Goal: Transaction & Acquisition: Purchase product/service

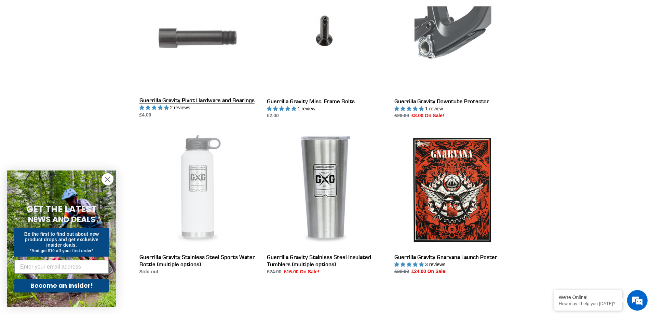
scroll to position [923, 0]
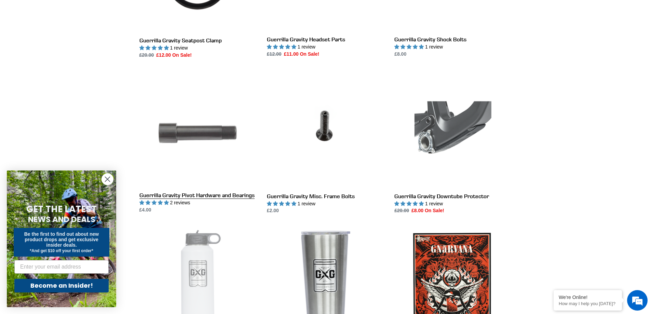
click at [180, 145] on link "Guerrilla Gravity Pivot Hardware and Bearings" at bounding box center [197, 142] width 117 height 143
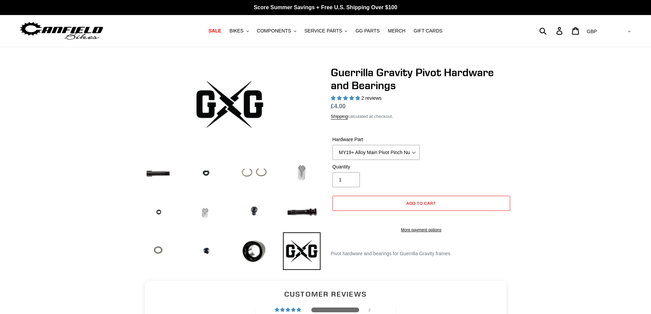
select select "highest-rating"
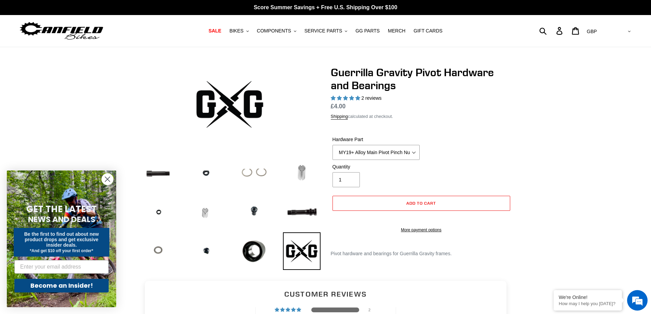
click at [262, 172] on img at bounding box center [254, 172] width 38 height 37
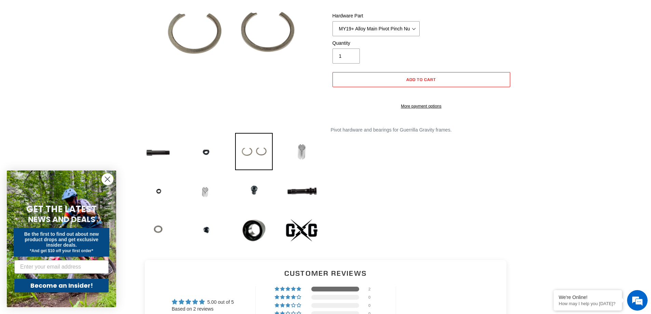
scroll to position [137, 0]
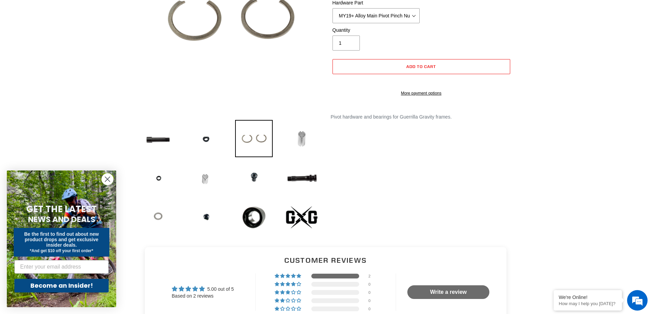
click at [158, 217] on img at bounding box center [158, 217] width 38 height 37
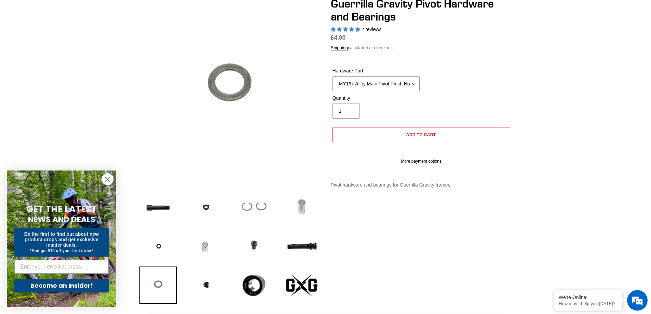
scroll to position [68, 0]
click at [414, 82] on select "MY19+ Alloy Main Pivot Pinch Nut MY19+ Main Pivot Bearing MY19+ Rocker Pivot Ax…" at bounding box center [376, 84] width 87 height 15
click at [462, 67] on form "Hardware Part MY19+ Alloy Main Pivot Pinch Nut MY19+ Main Pivot Bearing MY19+ R…" at bounding box center [421, 114] width 181 height 115
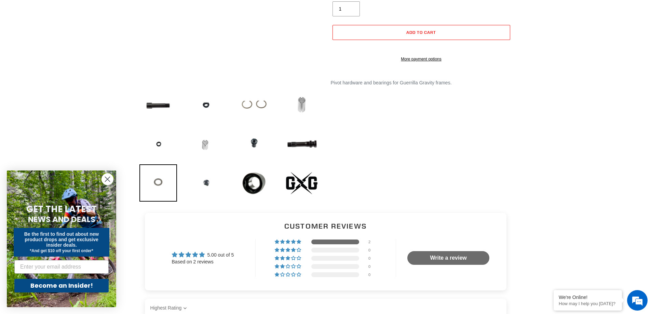
click at [208, 179] on img at bounding box center [206, 182] width 38 height 37
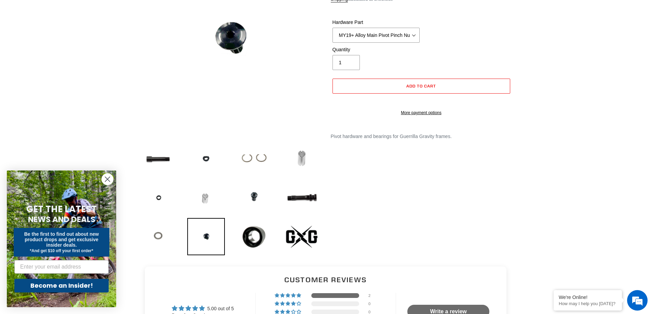
scroll to position [68, 0]
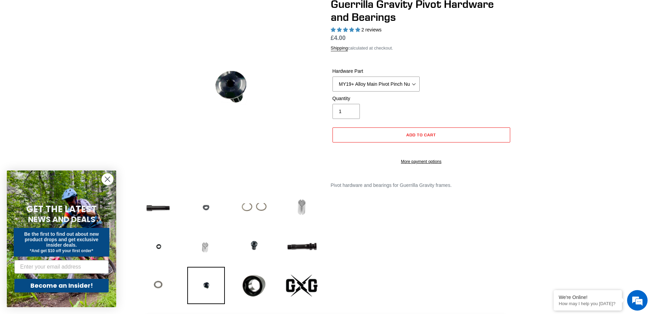
click at [214, 209] on img at bounding box center [206, 206] width 38 height 37
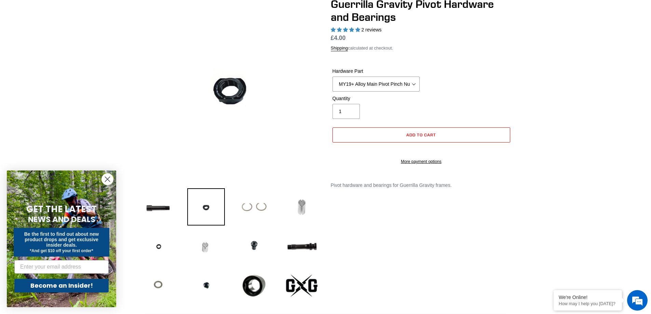
click at [251, 206] on img at bounding box center [254, 206] width 38 height 37
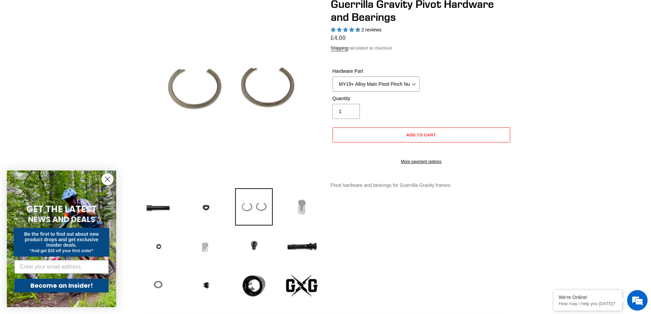
click at [363, 74] on label "Hardware Part" at bounding box center [376, 71] width 87 height 7
click at [363, 77] on select "MY19+ Alloy Main Pivot Pinch Nut MY19+ Main Pivot Bearing MY19+ Rocker Pivot Ax…" at bounding box center [376, 84] width 87 height 15
click at [366, 81] on select "MY19+ Alloy Main Pivot Pinch Nut MY19+ Main Pivot Bearing MY19+ Rocker Pivot Ax…" at bounding box center [376, 84] width 87 height 15
click at [333, 77] on select "MY19+ Alloy Main Pivot Pinch Nut MY19+ Main Pivot Bearing MY19+ Rocker Pivot Ax…" at bounding box center [376, 84] width 87 height 15
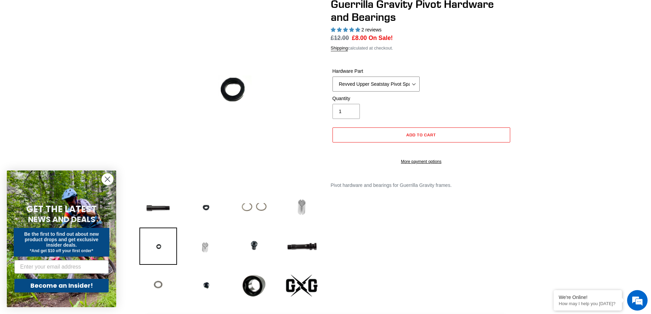
click at [374, 79] on select "MY19+ Alloy Main Pivot Pinch Nut MY19+ Main Pivot Bearing MY19+ Rocker Pivot Ax…" at bounding box center [376, 84] width 87 height 15
click at [333, 77] on select "MY19+ Alloy Main Pivot Pinch Nut MY19+ Main Pivot Bearing MY19+ Rocker Pivot Ax…" at bounding box center [376, 84] width 87 height 15
click at [370, 79] on select "MY19+ Alloy Main Pivot Pinch Nut MY19+ Main Pivot Bearing MY19+ Rocker Pivot Ax…" at bounding box center [376, 84] width 87 height 15
click at [333, 77] on select "MY19+ Alloy Main Pivot Pinch Nut MY19+ Main Pivot Bearing MY19+ Rocker Pivot Ax…" at bounding box center [376, 84] width 87 height 15
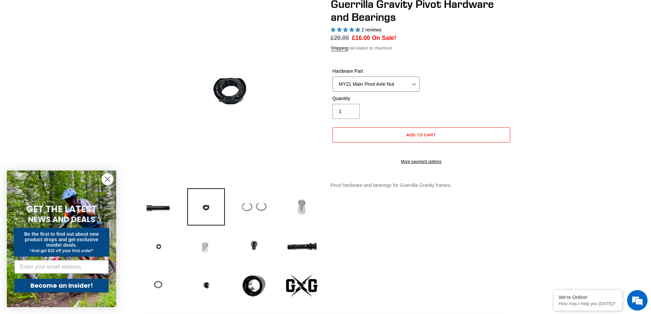
click at [366, 84] on select "MY19+ Alloy Main Pivot Pinch Nut MY19+ Main Pivot Bearing MY19+ Rocker Pivot Ax…" at bounding box center [376, 84] width 87 height 15
click at [333, 77] on select "MY19+ Alloy Main Pivot Pinch Nut MY19+ Main Pivot Bearing MY19+ Rocker Pivot Ax…" at bounding box center [376, 84] width 87 height 15
click at [363, 86] on select "MY19+ Alloy Main Pivot Pinch Nut MY19+ Main Pivot Bearing MY19+ Rocker Pivot Ax…" at bounding box center [376, 84] width 87 height 15
click at [333, 77] on select "MY19+ Alloy Main Pivot Pinch Nut MY19+ Main Pivot Bearing MY19+ Rocker Pivot Ax…" at bounding box center [376, 84] width 87 height 15
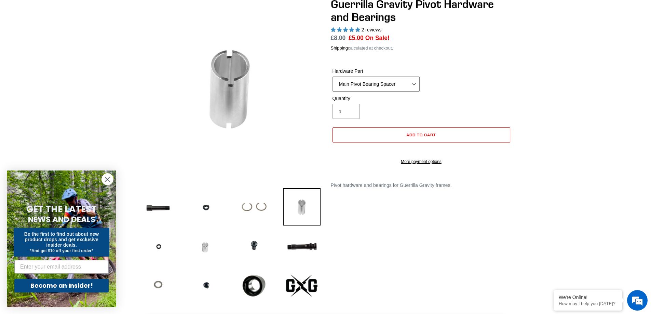
click at [373, 77] on select "MY19+ Alloy Main Pivot Pinch Nut MY19+ Main Pivot Bearing MY19+ Rocker Pivot Ax…" at bounding box center [376, 84] width 87 height 15
click at [333, 77] on select "MY19+ Alloy Main Pivot Pinch Nut MY19+ Main Pivot Bearing MY19+ Rocker Pivot Ax…" at bounding box center [376, 84] width 87 height 15
click at [148, 282] on img at bounding box center [158, 285] width 38 height 37
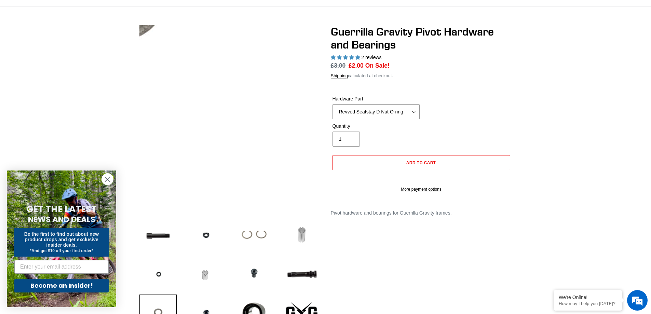
scroll to position [0, 0]
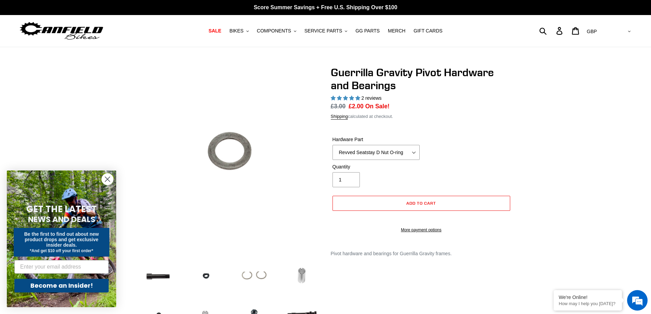
click at [262, 272] on img at bounding box center [254, 275] width 38 height 37
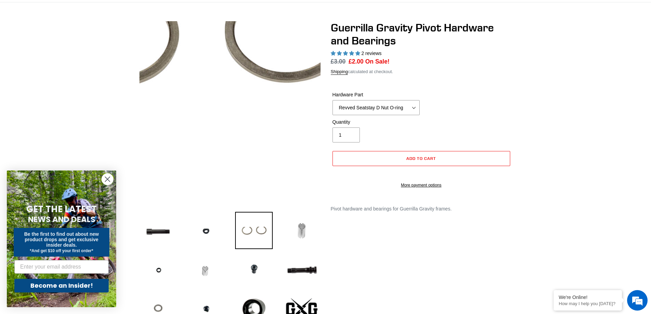
scroll to position [171, 0]
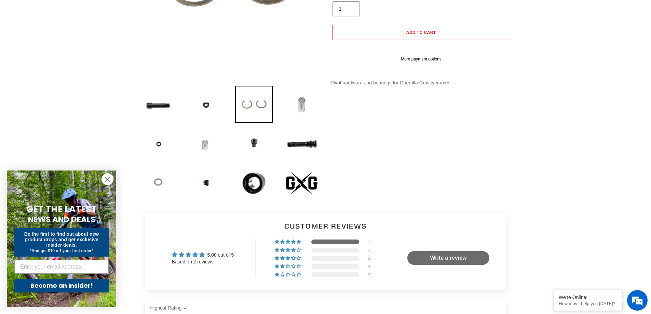
click at [162, 180] on img at bounding box center [158, 182] width 38 height 37
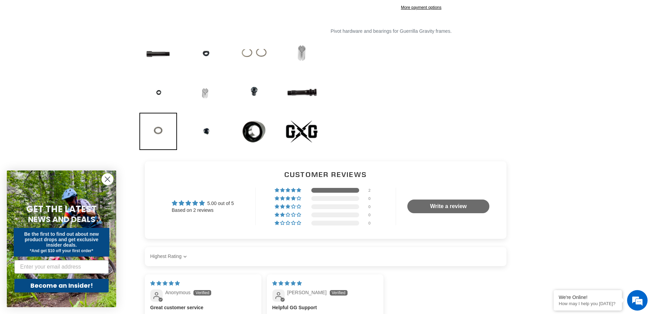
scroll to position [34, 0]
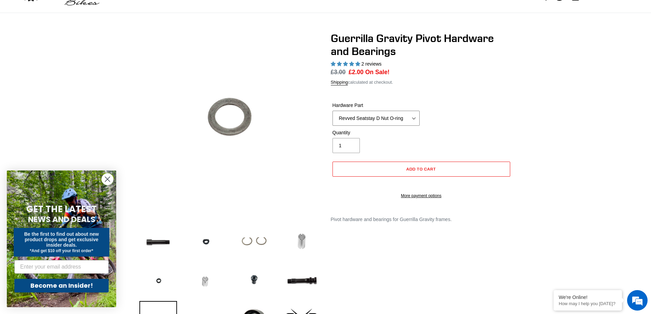
click at [389, 118] on select "MY19+ Alloy Main Pivot Pinch Nut MY19+ Main Pivot Bearing MY19+ Rocker Pivot Ax…" at bounding box center [376, 118] width 87 height 15
click at [333, 111] on select "MY19+ Alloy Main Pivot Pinch Nut MY19+ Main Pivot Bearing MY19+ Rocker Pivot Ax…" at bounding box center [376, 118] width 87 height 15
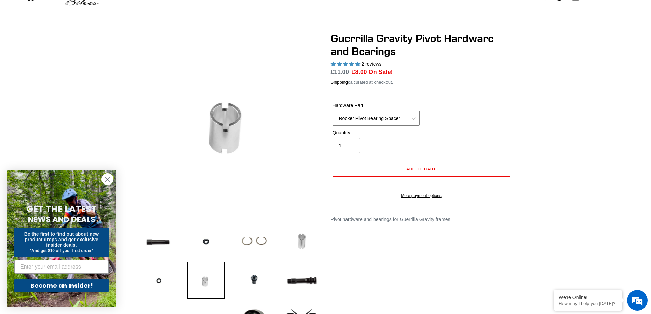
click at [379, 118] on select "MY19+ Alloy Main Pivot Pinch Nut MY19+ Main Pivot Bearing MY19+ Rocker Pivot Ax…" at bounding box center [376, 118] width 87 height 15
select select "Rocker Shim"
click at [333, 111] on select "MY19+ Alloy Main Pivot Pinch Nut MY19+ Main Pivot Bearing MY19+ Rocker Pivot Ax…" at bounding box center [376, 118] width 87 height 15
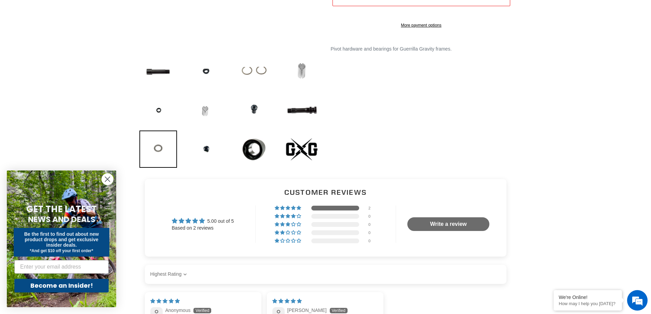
scroll to position [205, 0]
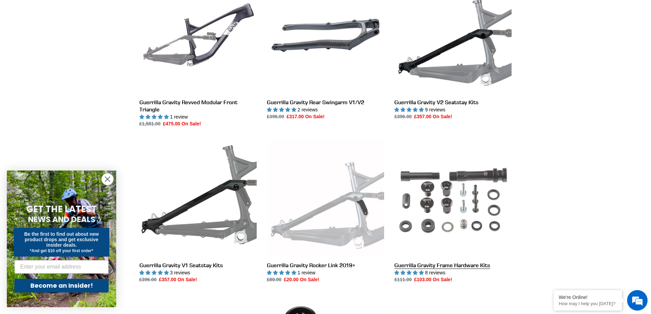
scroll to position [223, 0]
click at [492, 195] on link "Guerrilla Gravity Frame Hardware Kits" at bounding box center [453, 212] width 117 height 144
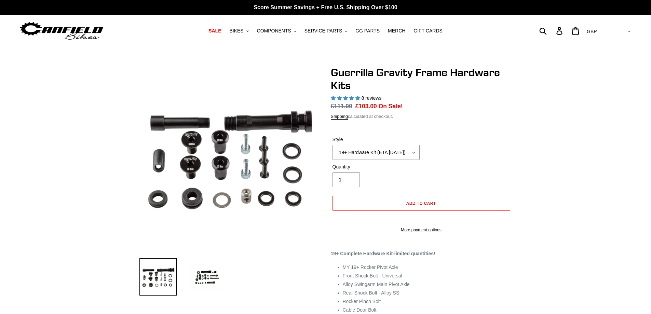
select select "highest-rating"
click at [380, 153] on select "19+ Hardware Kit (ETA 10/31/25) 21+ V2 Trail Pistol Complete Hardware Kit" at bounding box center [376, 152] width 87 height 15
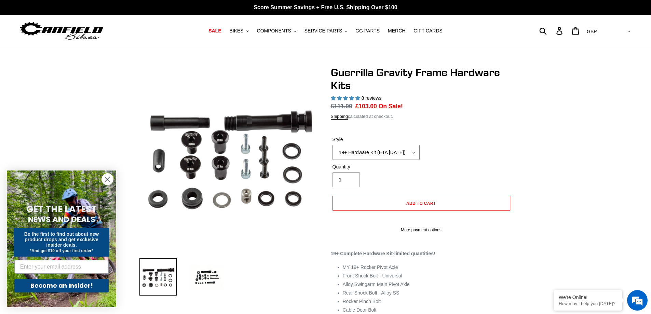
click at [380, 153] on select "19+ Hardware Kit (ETA 10/31/25) 21+ V2 Trail Pistol Complete Hardware Kit" at bounding box center [376, 152] width 87 height 15
click at [445, 124] on div "Guerrilla Gravity Frame Hardware Kits 8 reviews Regular price £111.00 Sale pric…" at bounding box center [421, 153] width 181 height 174
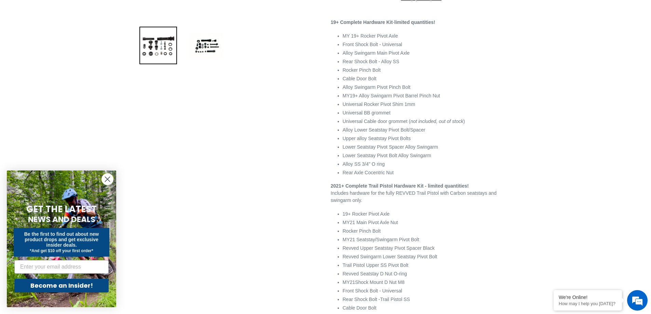
scroll to position [137, 0]
